Goal: Use online tool/utility: Utilize a website feature to perform a specific function

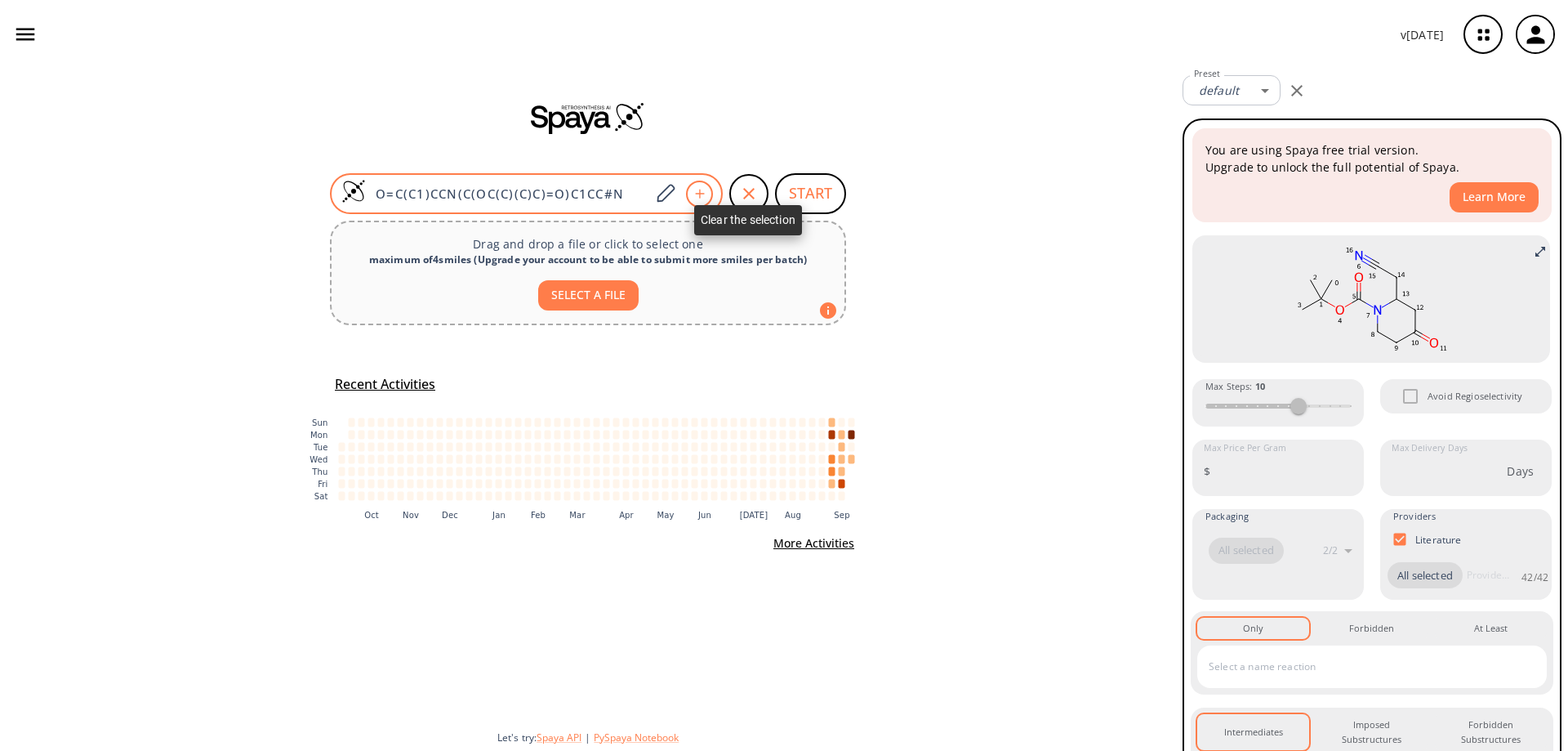
click at [735, 191] on div "button" at bounding box center [749, 193] width 40 height 40
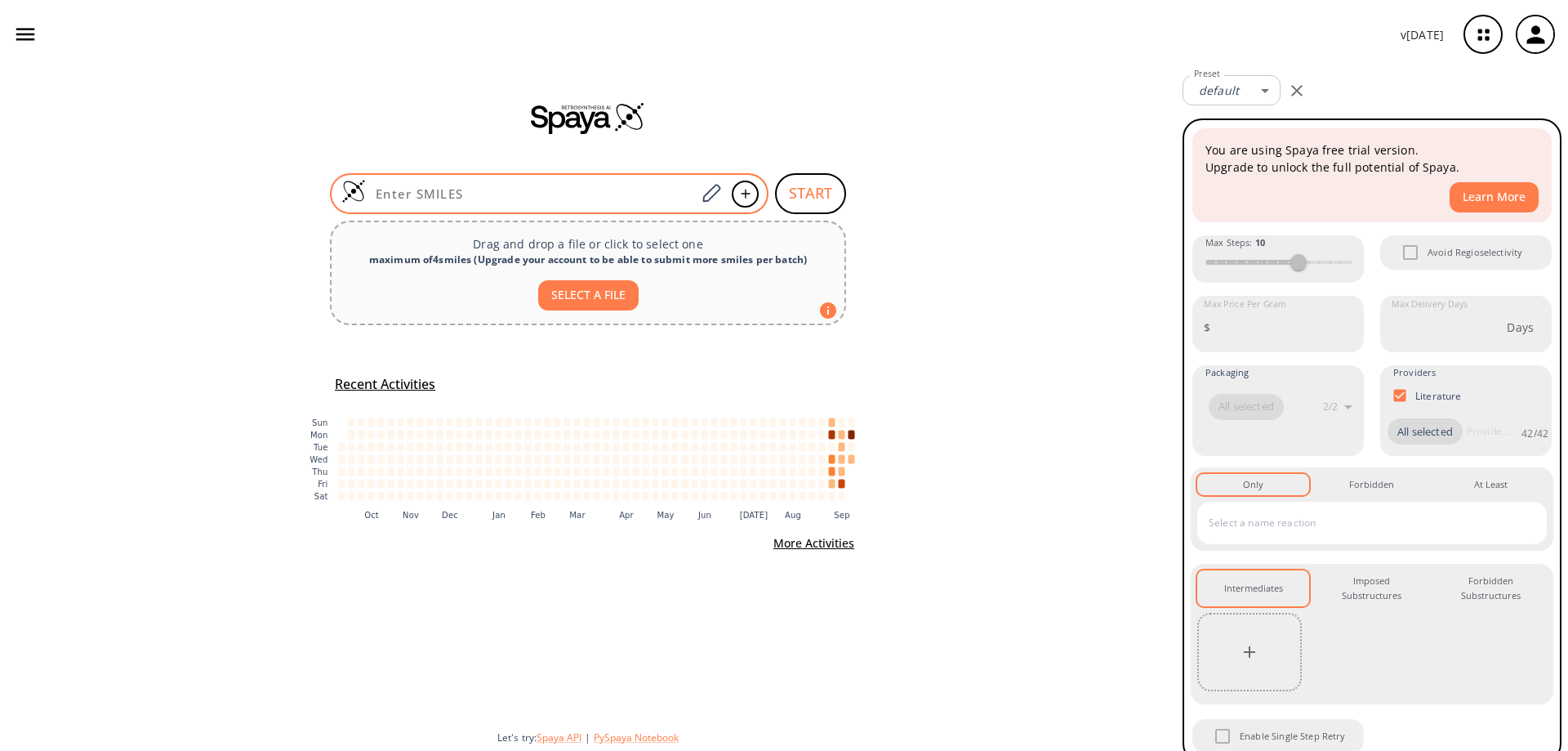
click at [578, 195] on input at bounding box center [531, 193] width 330 height 16
paste input "O=C1C(S(=O)(Cl)=O)=COC=C1"
type input "O=C1C(S(=O)(Cl)=O)=COC=C1"
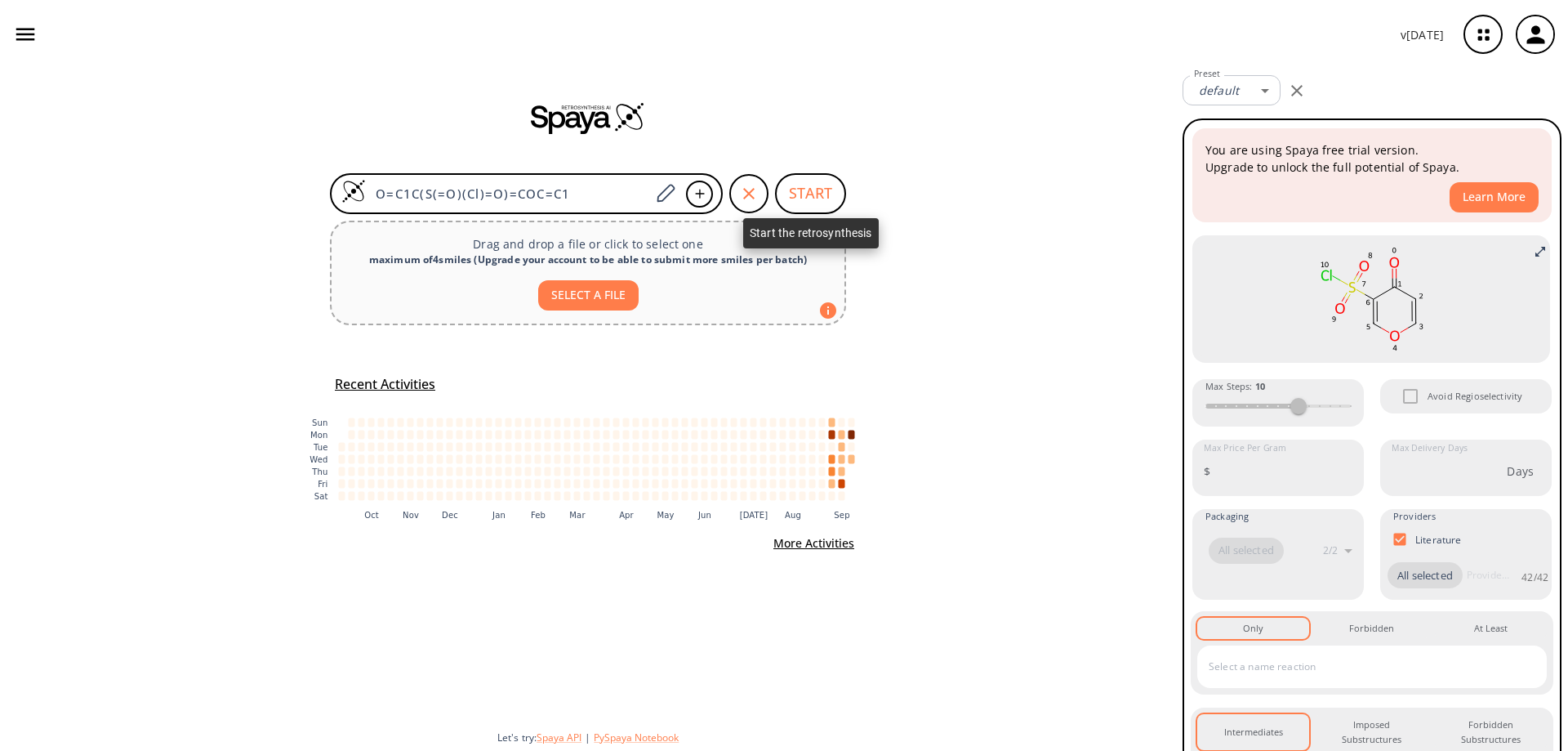
click at [808, 189] on button "START" at bounding box center [811, 194] width 71 height 40
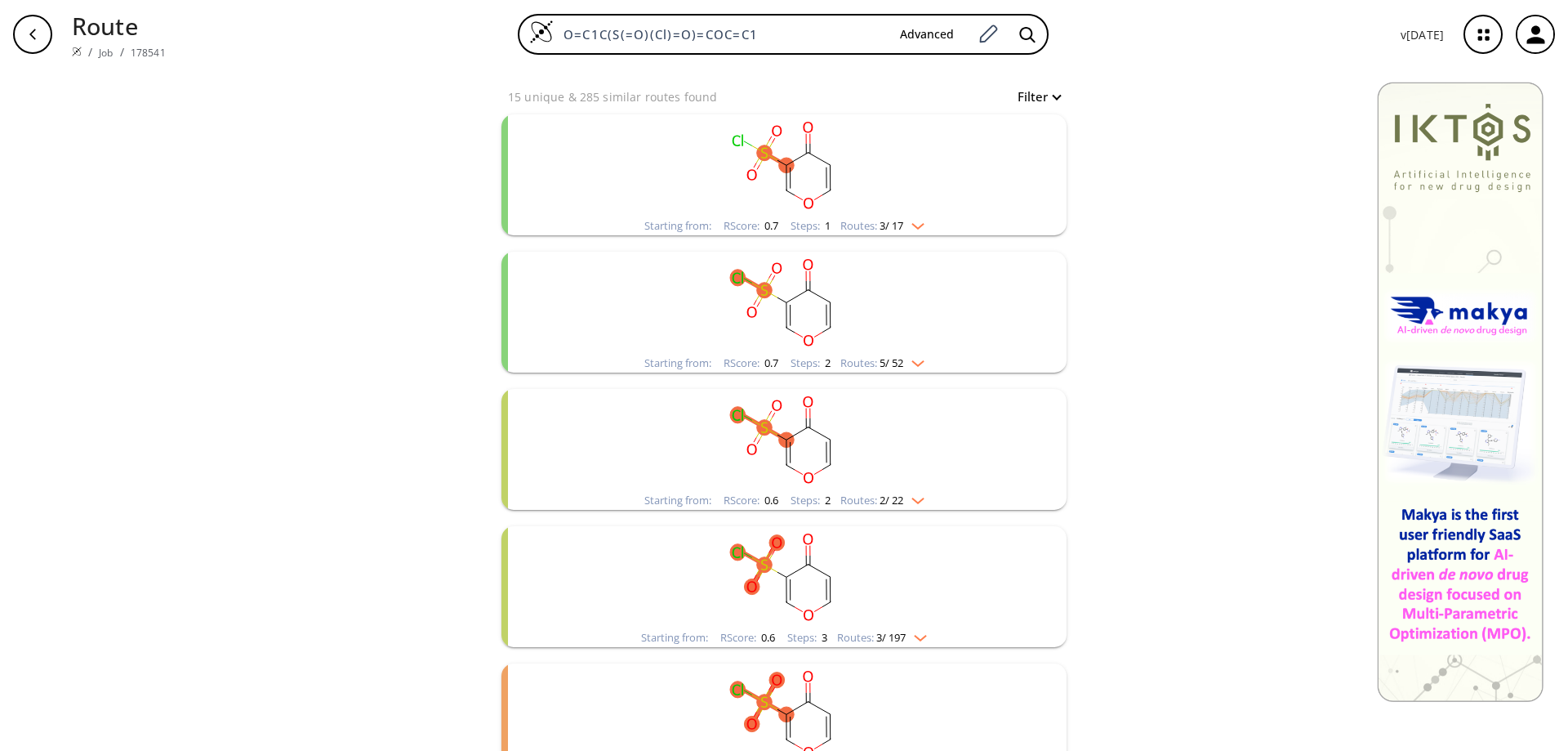
scroll to position [163, 0]
click at [810, 178] on rect "clusters" at bounding box center [784, 164] width 425 height 102
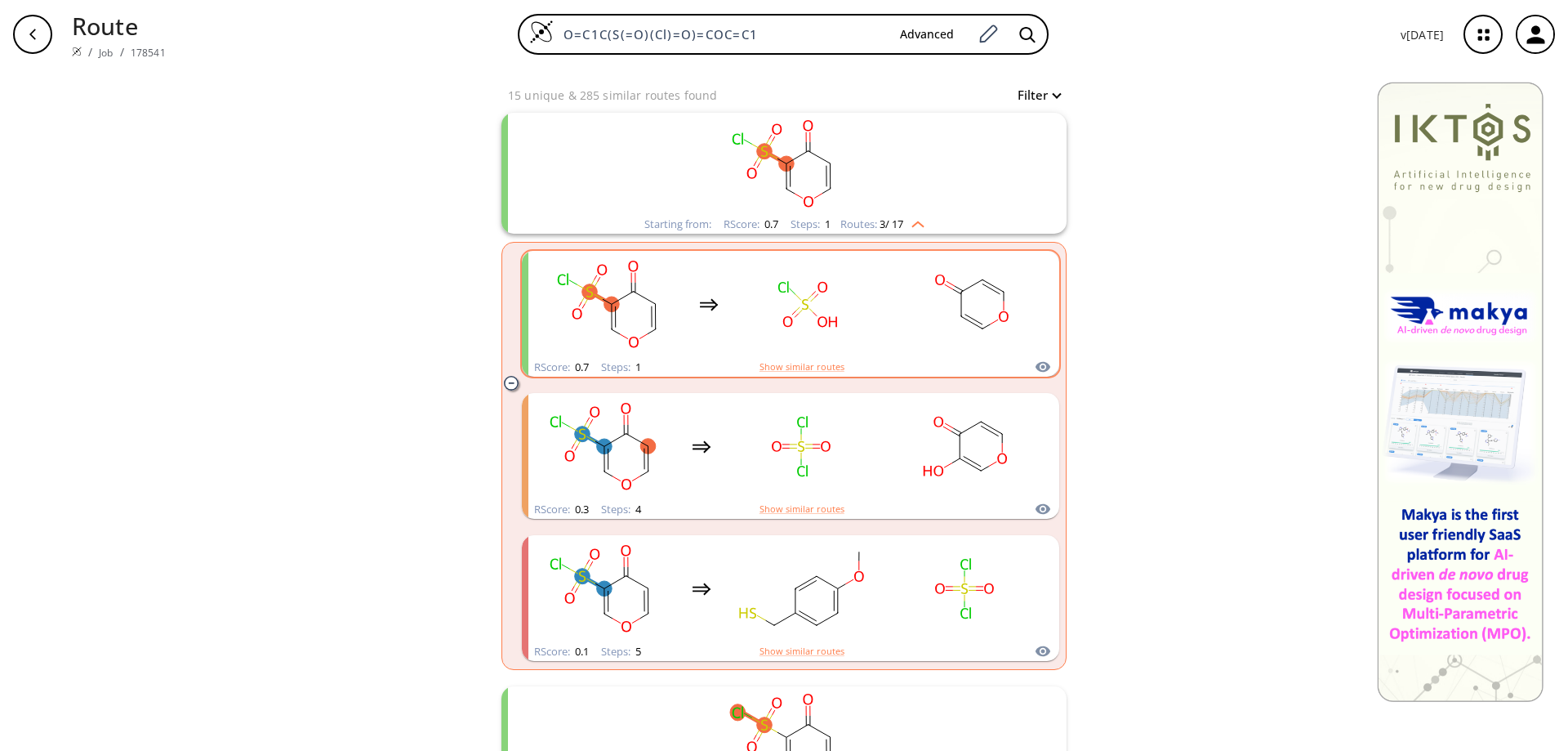
click at [954, 291] on ellipse "clusters" at bounding box center [961, 291] width 14 height 14
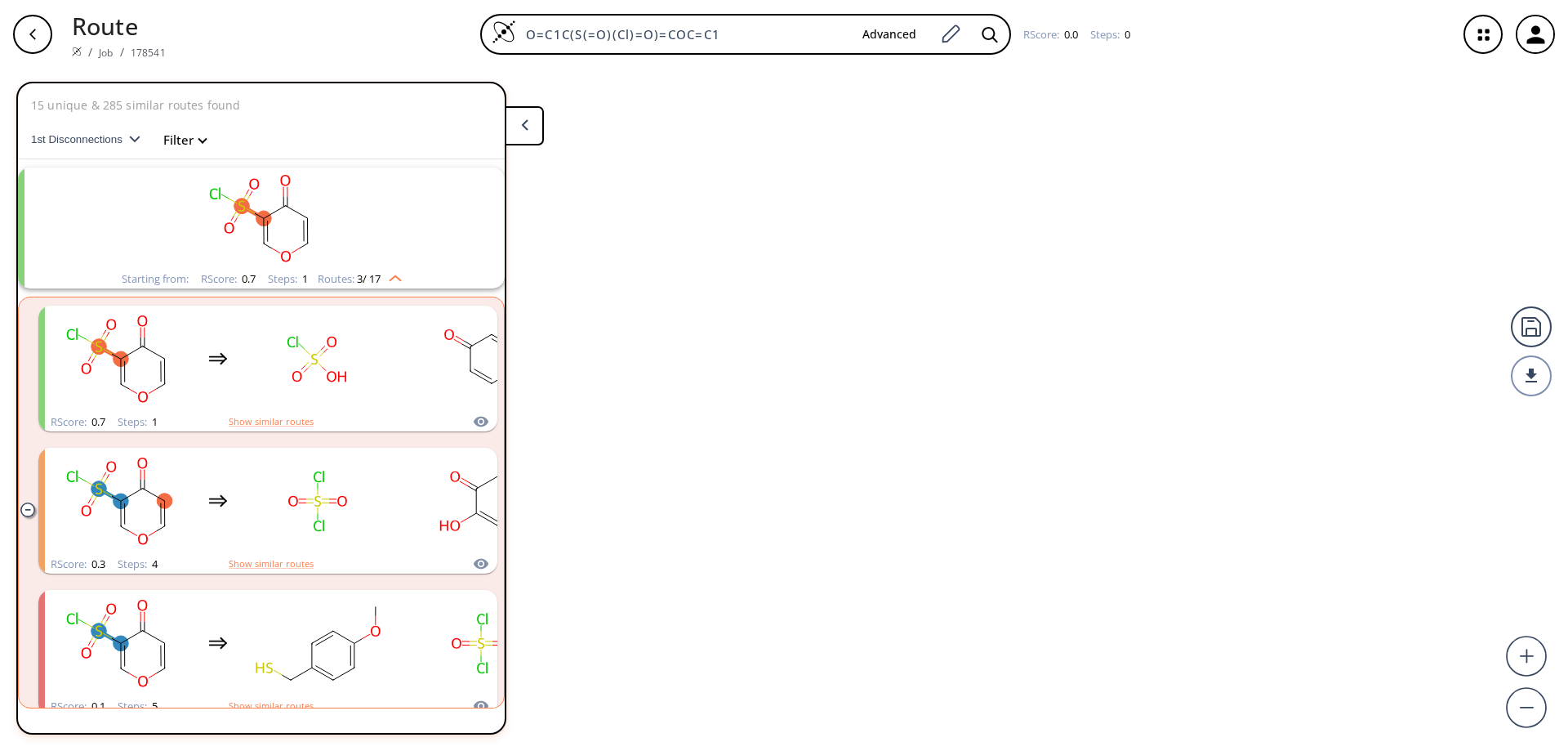
scroll to position [38, 0]
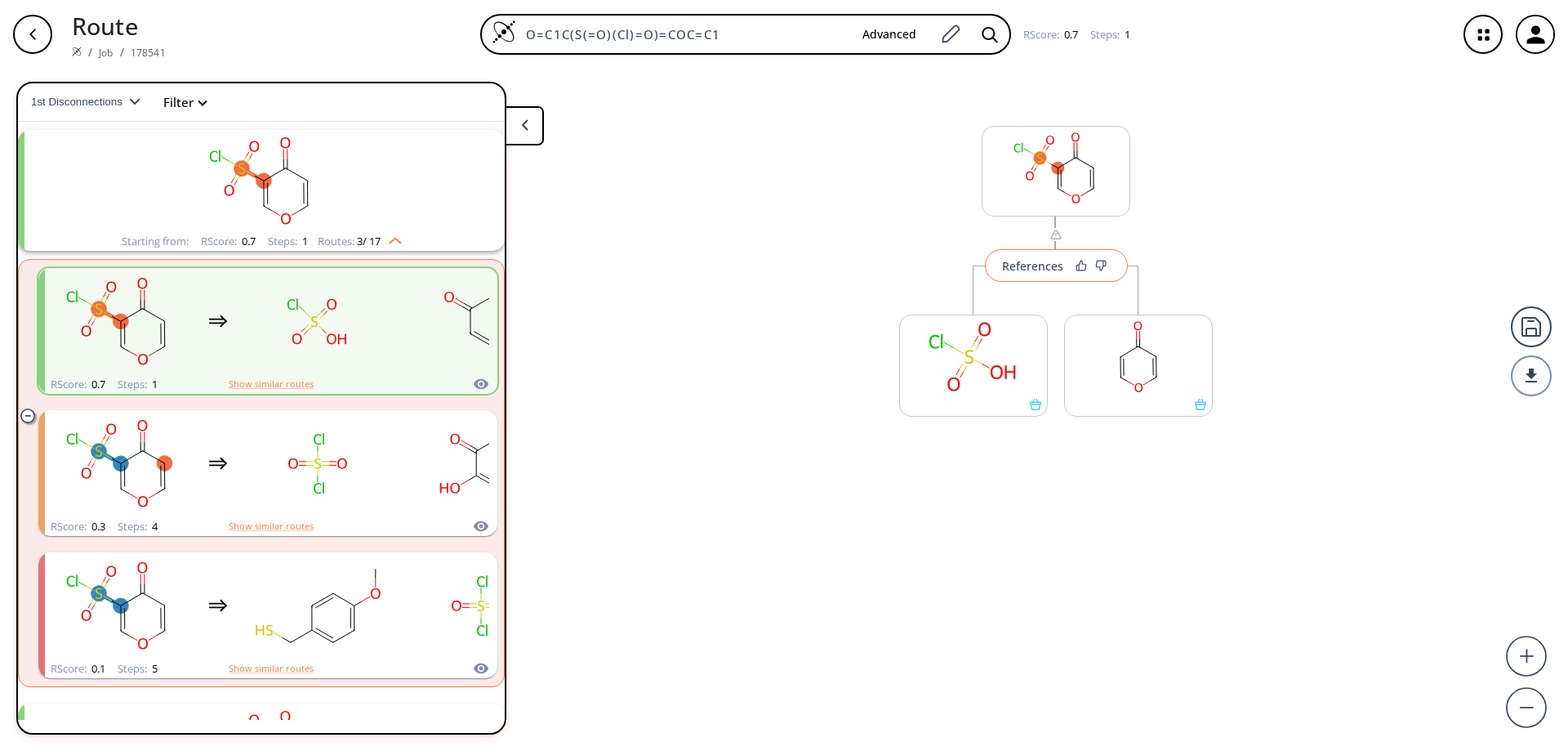
click at [1042, 267] on div "References" at bounding box center [1033, 265] width 62 height 11
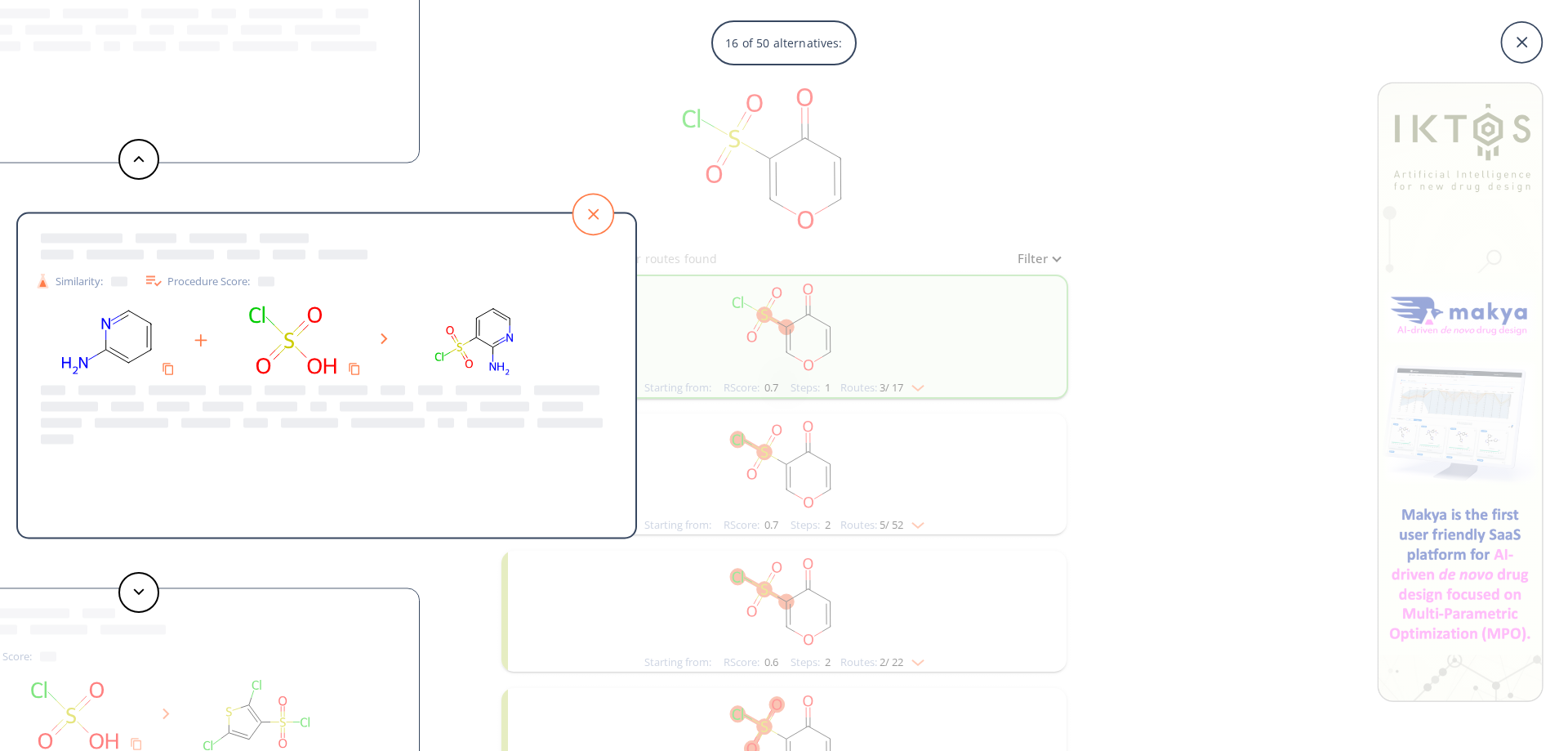
click at [594, 211] on icon at bounding box center [593, 214] width 40 height 40
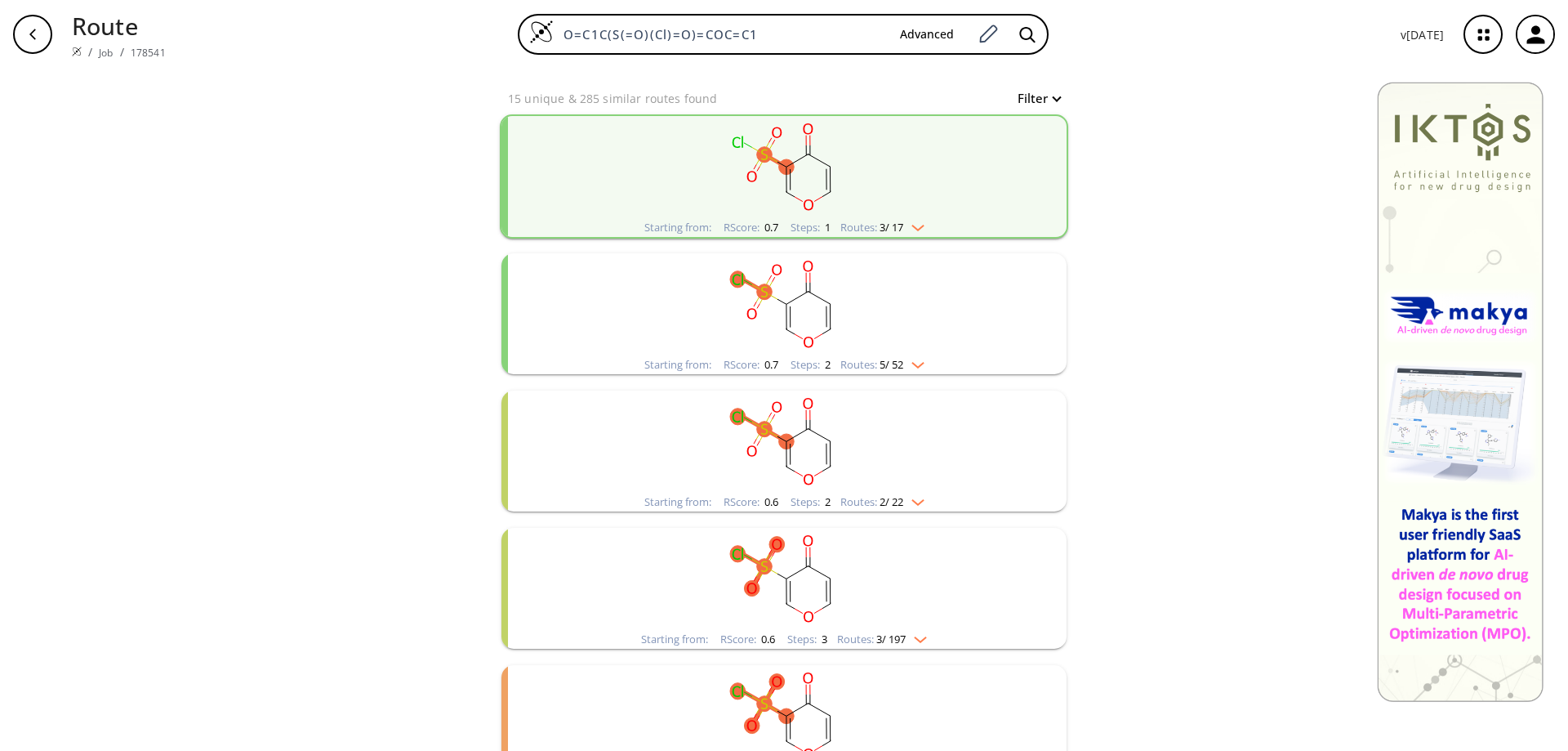
scroll to position [163, 0]
click at [767, 297] on rect "clusters" at bounding box center [784, 301] width 425 height 102
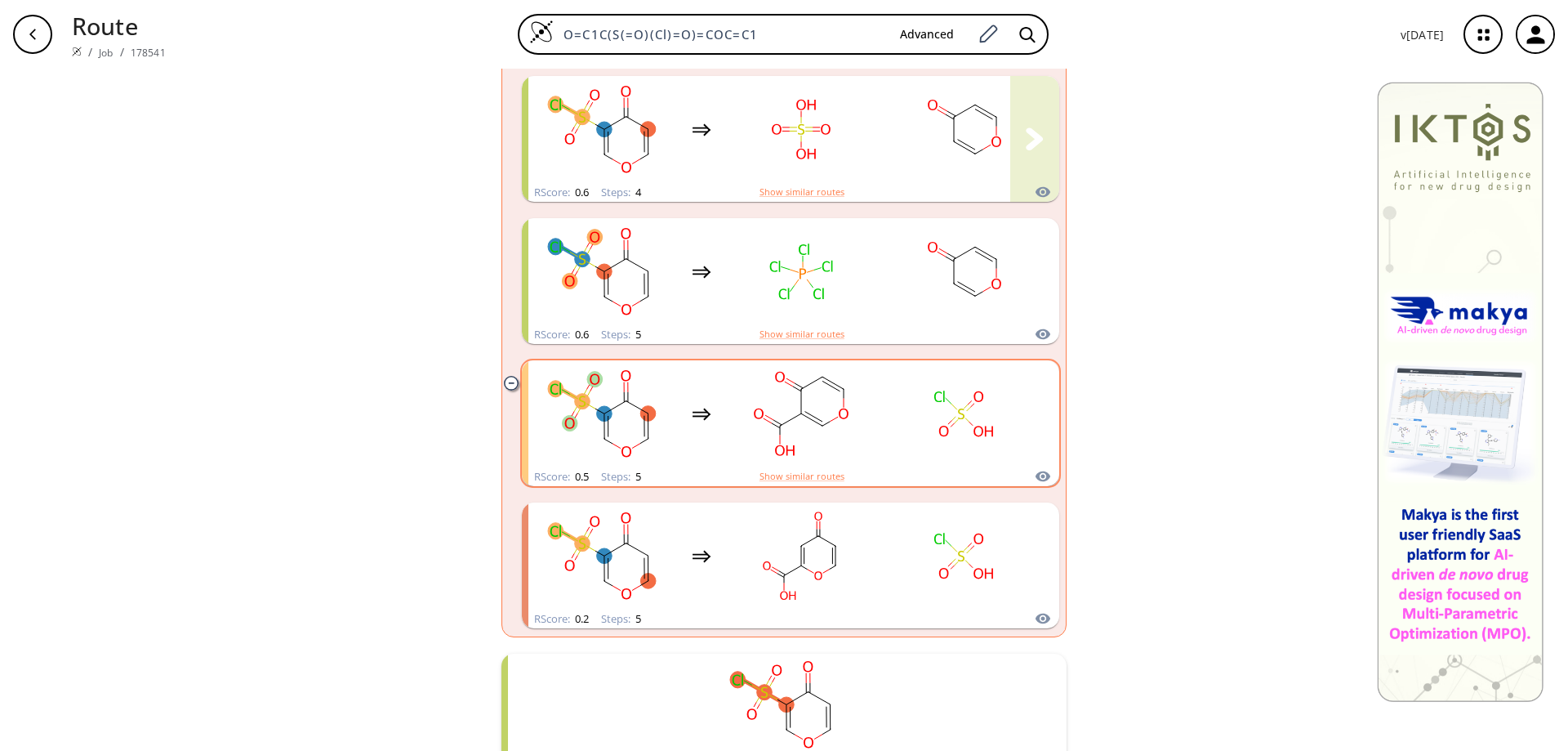
scroll to position [654, 0]
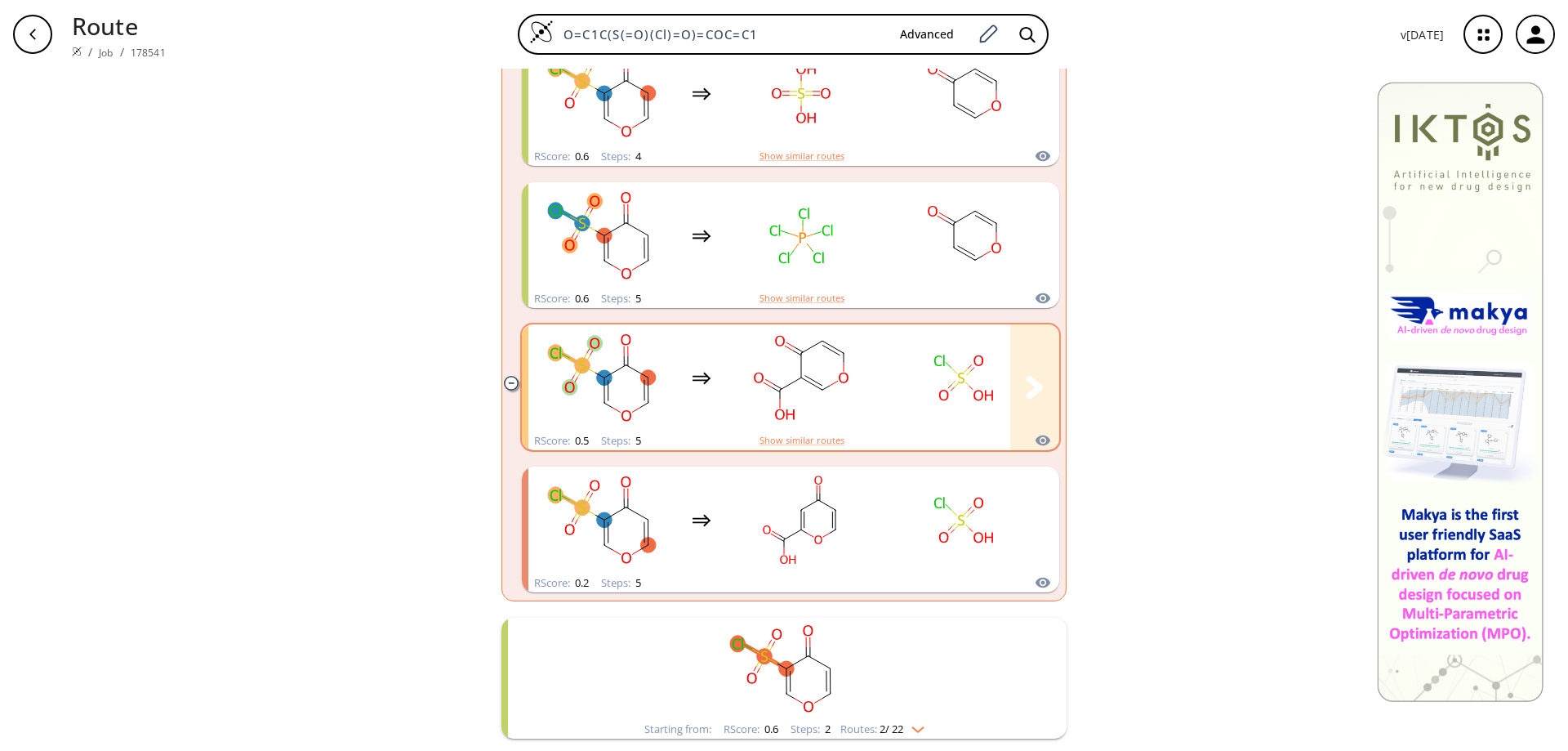
click at [810, 360] on rect "clusters" at bounding box center [801, 378] width 147 height 102
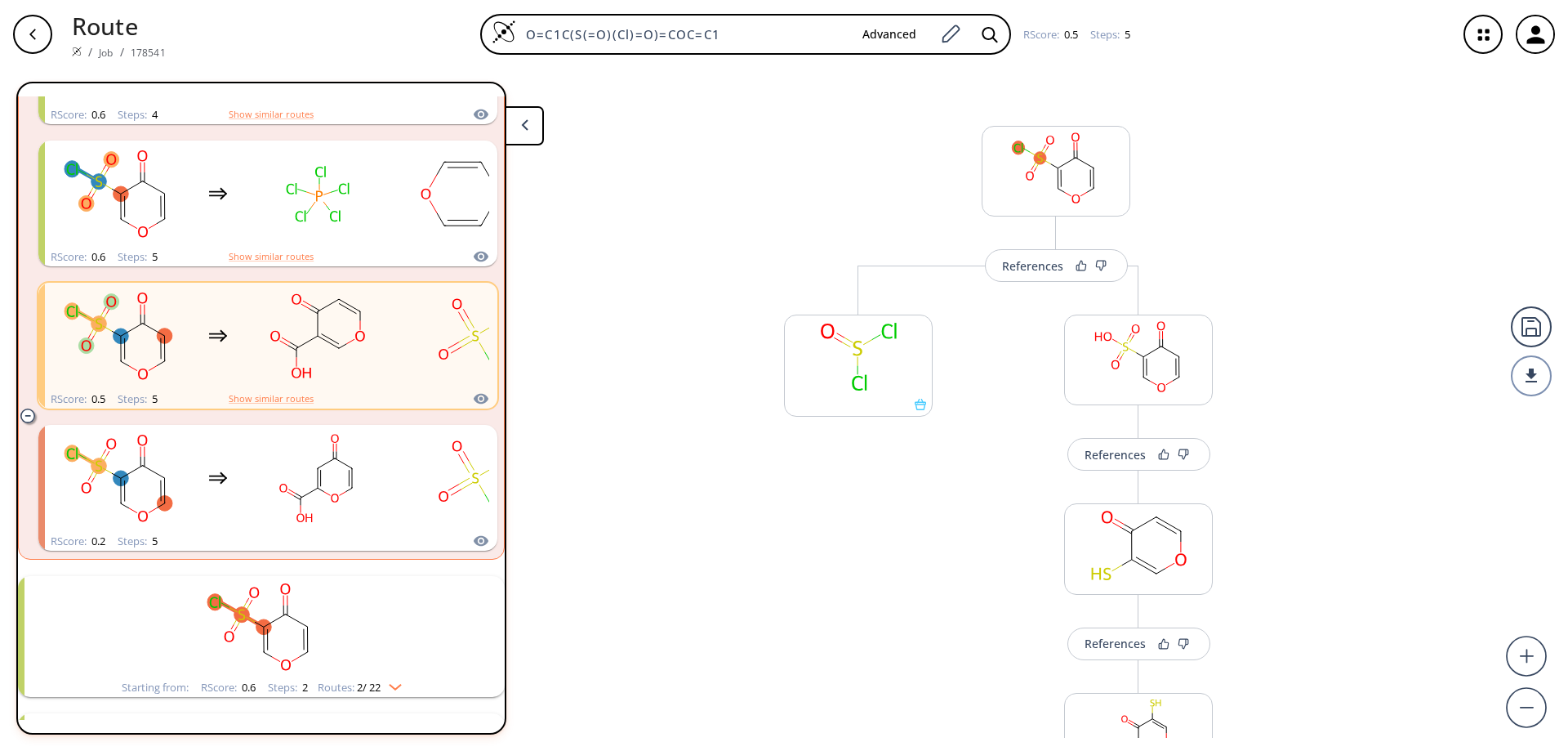
click at [29, 30] on icon "button" at bounding box center [33, 35] width 13 height 13
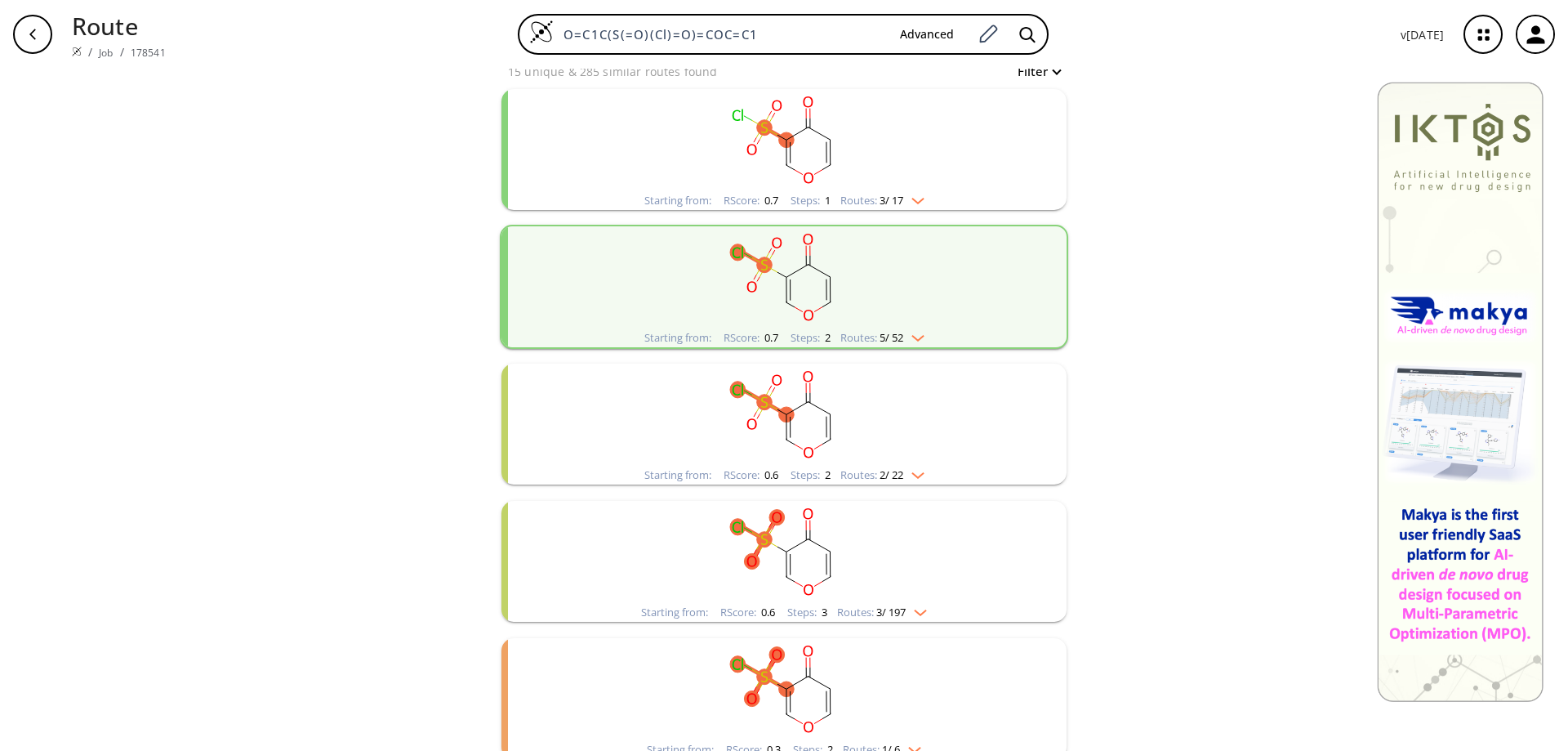
scroll to position [177, 0]
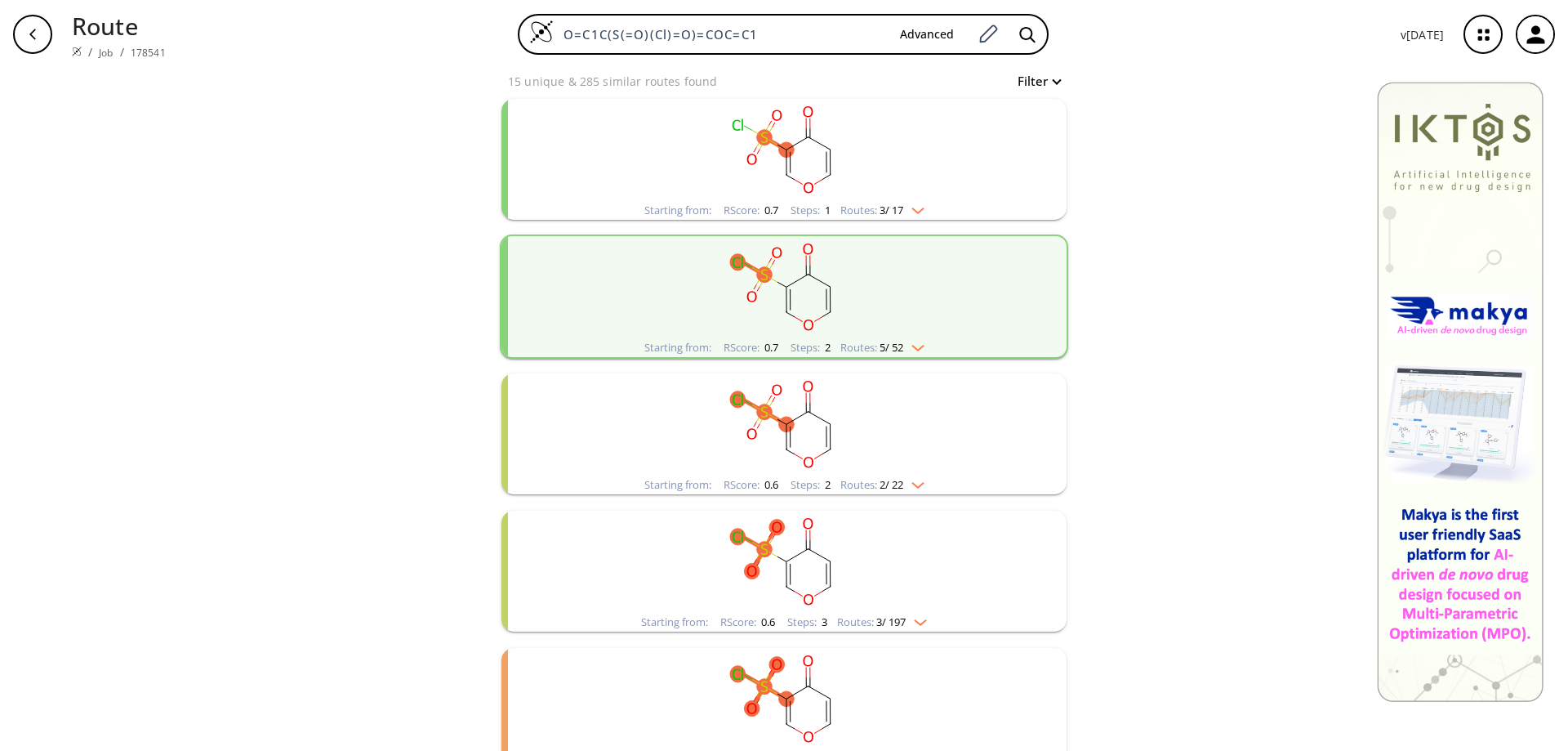
click at [801, 179] on rect "clusters" at bounding box center [784, 150] width 425 height 102
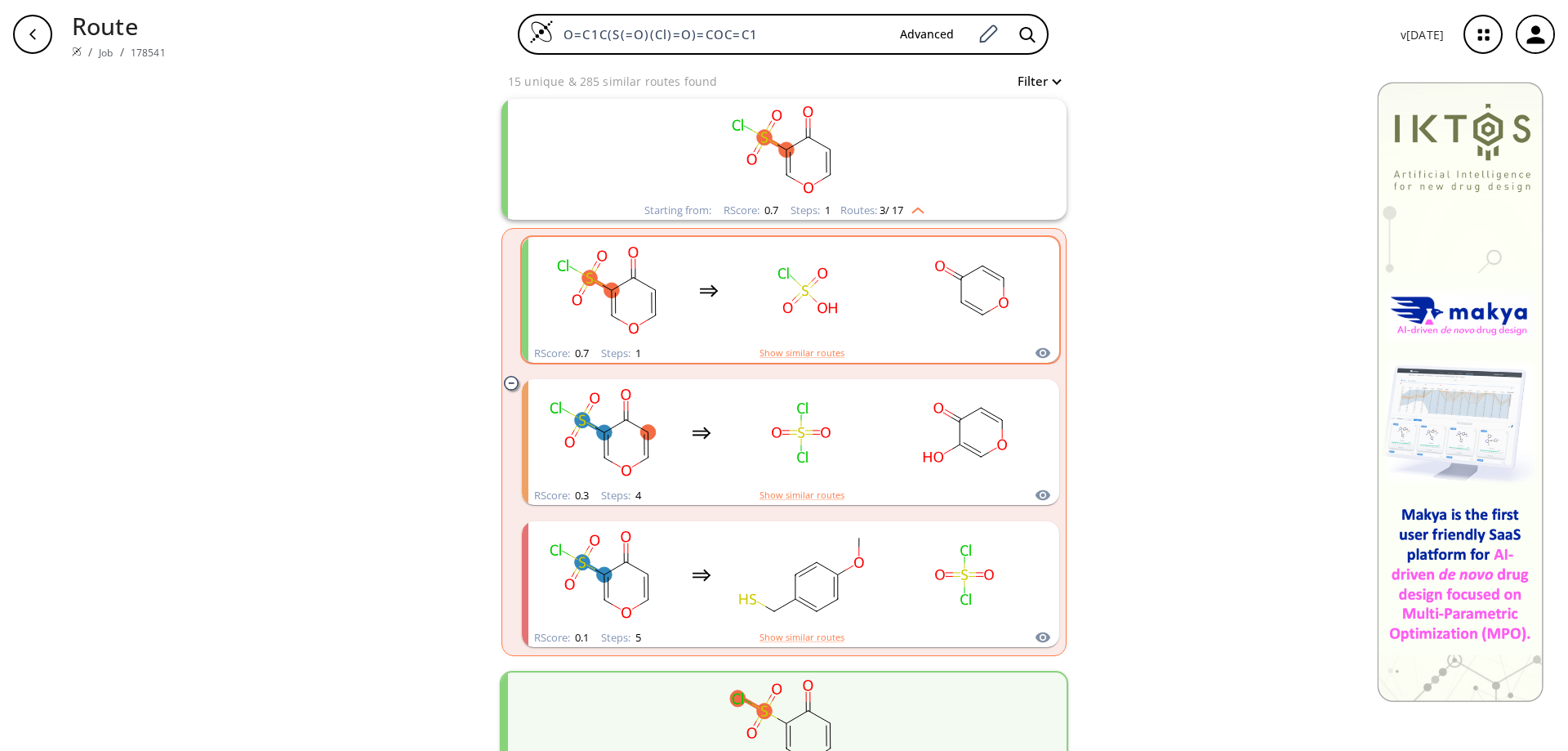
click at [840, 312] on rect "clusters" at bounding box center [809, 290] width 147 height 102
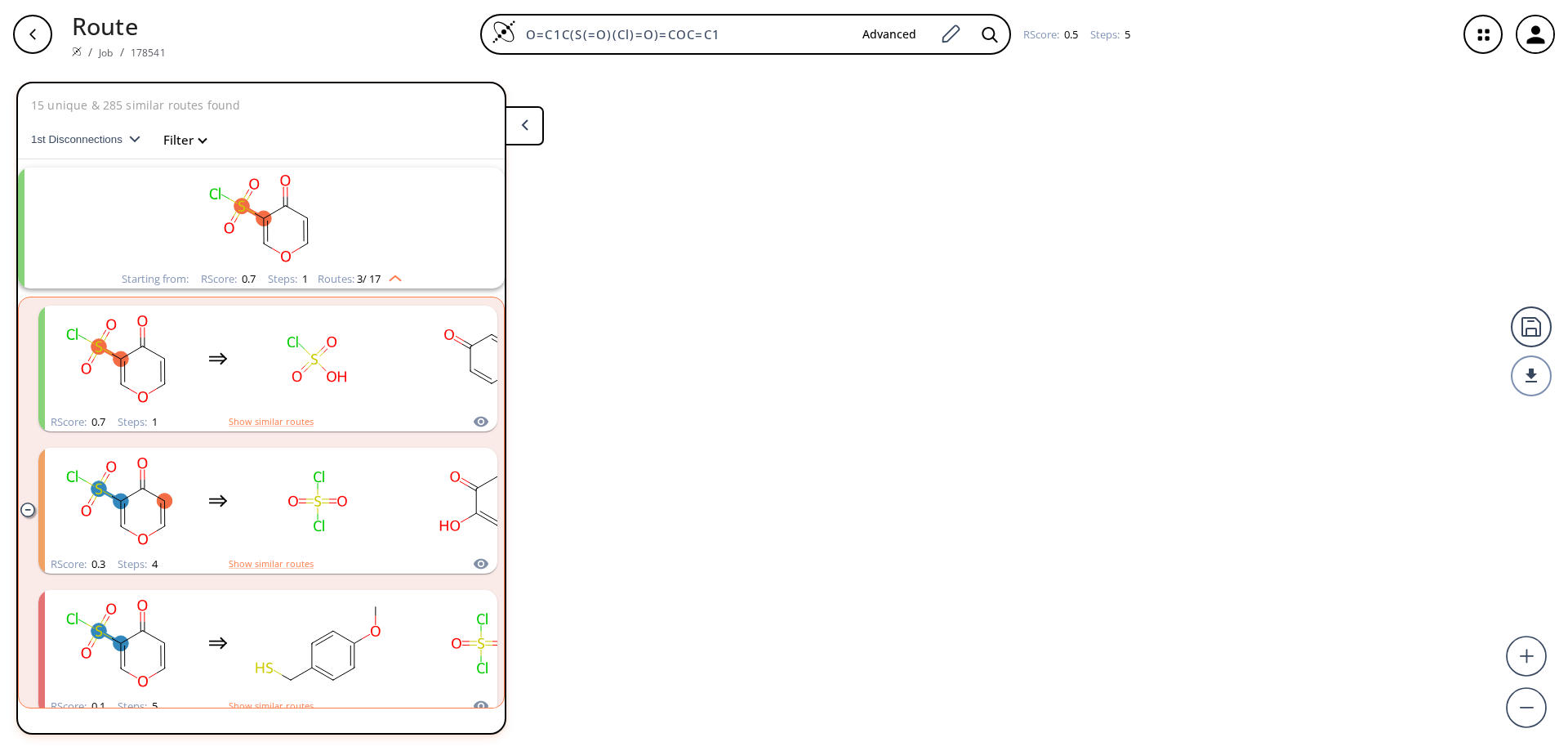
scroll to position [38, 0]
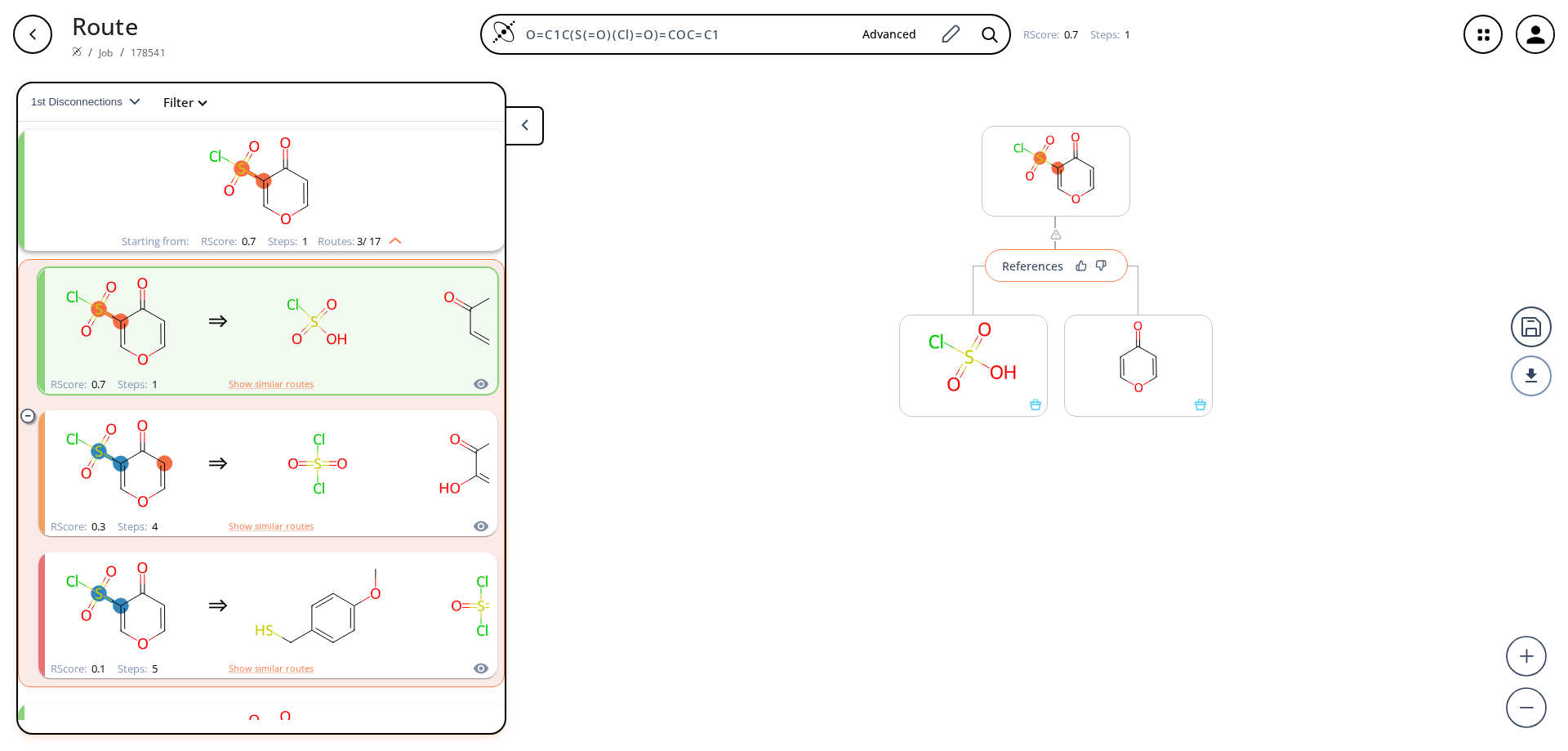
click at [1040, 269] on div "References" at bounding box center [1033, 265] width 62 height 11
